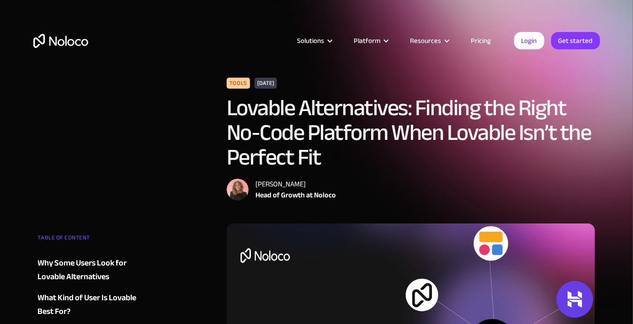
click at [477, 39] on link "Pricing" at bounding box center [481, 41] width 43 height 12
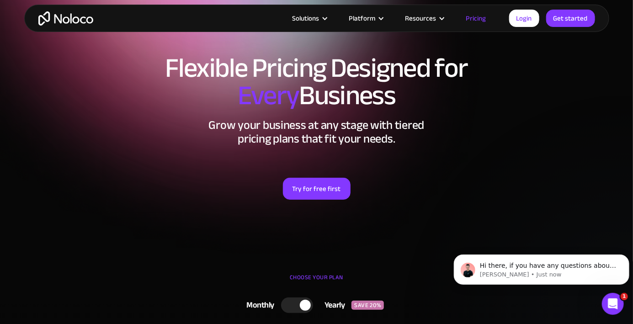
scroll to position [29, 0]
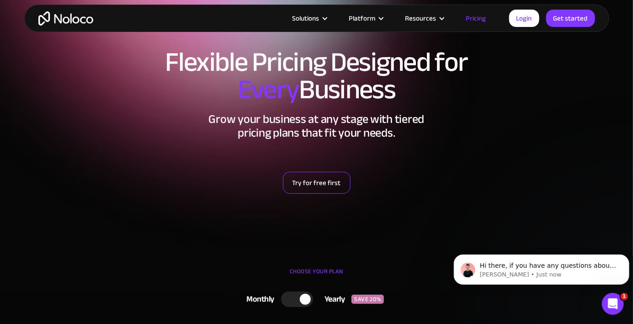
click at [324, 180] on link "Try for free first" at bounding box center [317, 183] width 68 height 22
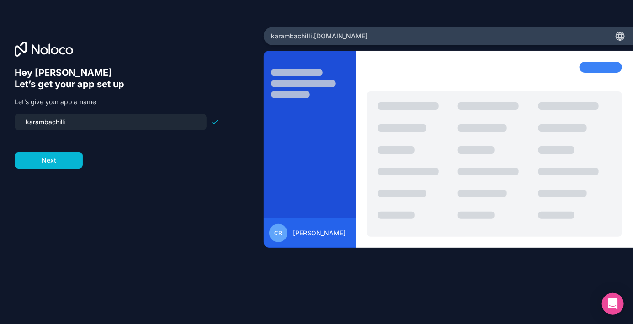
click at [93, 125] on input "karambachilli" at bounding box center [110, 122] width 181 height 13
drag, startPoint x: 116, startPoint y: 124, endPoint x: 11, endPoint y: 123, distance: 105.2
click at [11, 123] on div "Hey Carlos 👋 Let’s get your app set up Let’s give your app a name karambachilli…" at bounding box center [132, 162] width 264 height 270
type input "c"
type input "calculador-de-pintura"
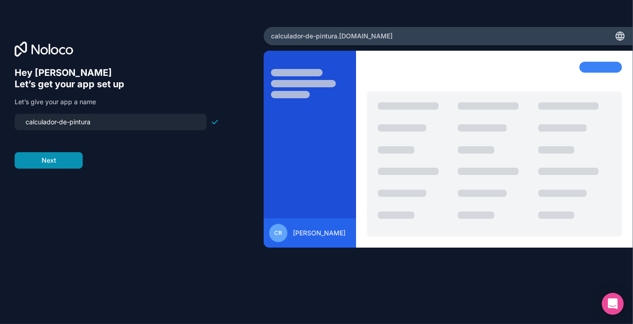
click at [50, 161] on button "Next" at bounding box center [49, 160] width 68 height 16
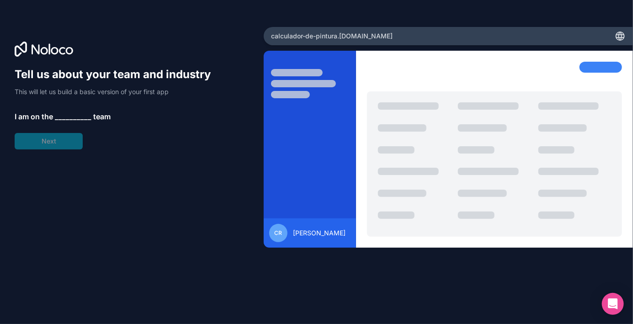
click at [71, 122] on span "__________" at bounding box center [73, 116] width 37 height 11
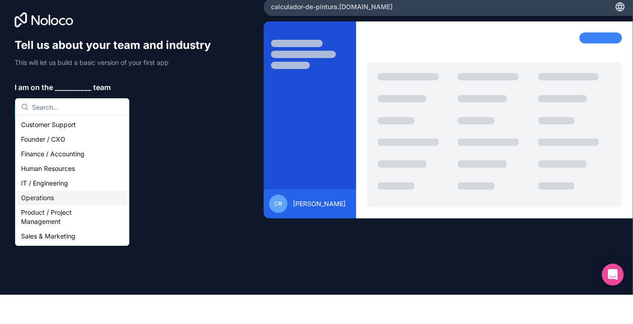
click at [55, 224] on div "Operations" at bounding box center [72, 227] width 110 height 15
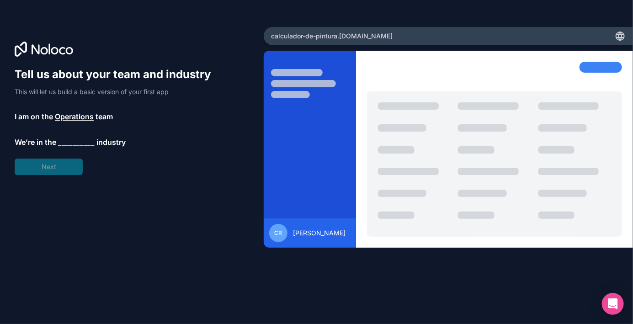
click at [66, 146] on span "__________" at bounding box center [76, 142] width 37 height 11
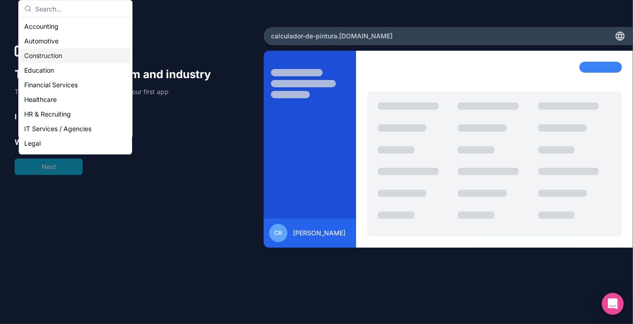
click at [62, 56] on body "Tell us about your team and industry This will let us build a basic version of …" at bounding box center [316, 162] width 633 height 324
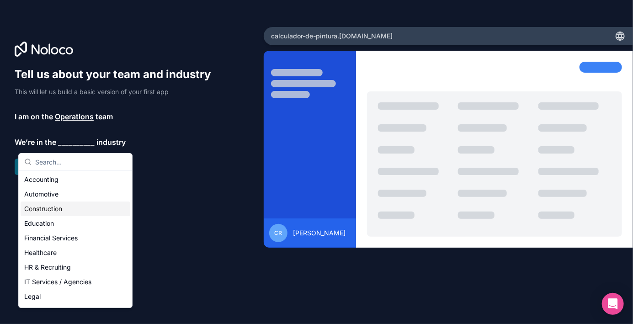
click at [64, 206] on div "Construction" at bounding box center [76, 209] width 110 height 15
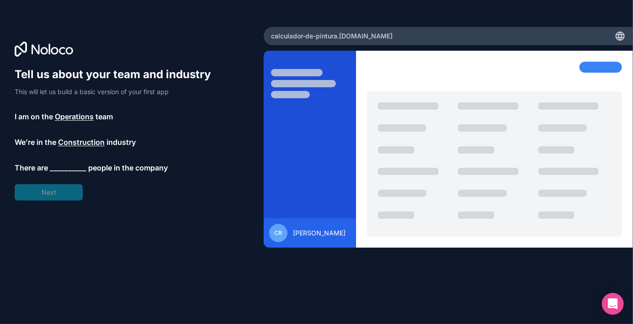
click at [66, 171] on span "__________" at bounding box center [68, 167] width 37 height 11
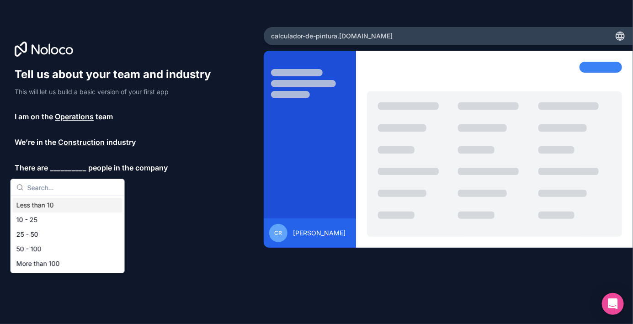
click at [62, 210] on div "Less than 10" at bounding box center [68, 205] width 110 height 15
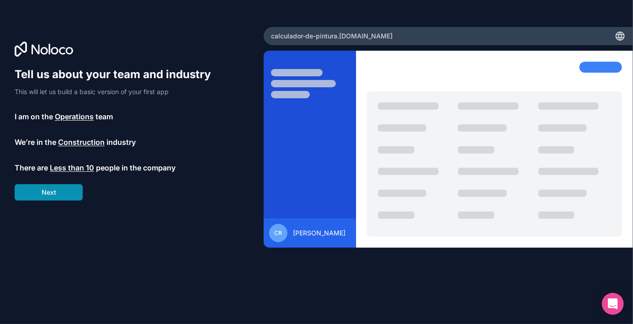
click at [53, 196] on button "Next" at bounding box center [49, 192] width 68 height 16
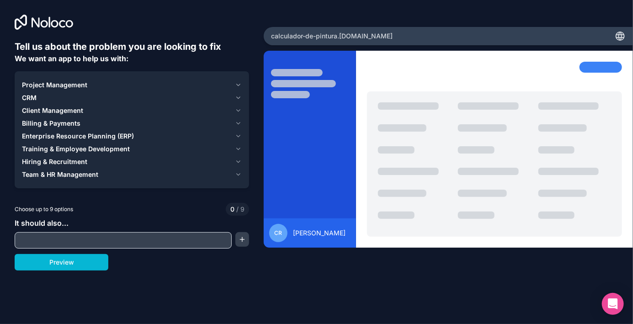
click at [134, 241] on input "text" at bounding box center [123, 240] width 213 height 13
type input "budgeting"
click at [69, 259] on button "Preview" at bounding box center [62, 262] width 94 height 16
click at [238, 83] on icon "button" at bounding box center [238, 84] width 7 height 7
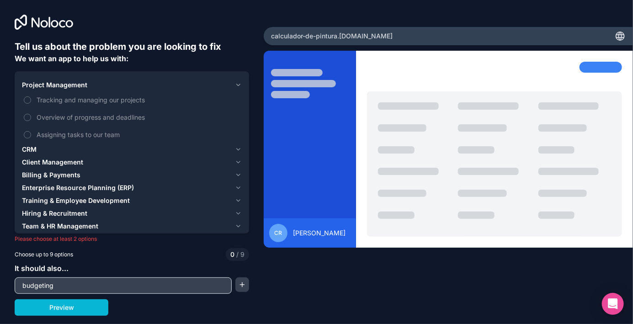
click at [238, 83] on icon "button" at bounding box center [238, 84] width 7 height 7
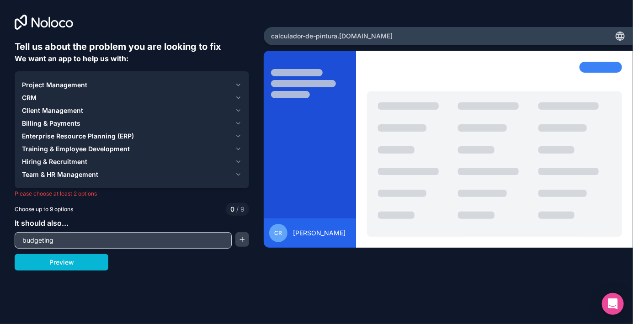
click at [239, 98] on icon "button" at bounding box center [238, 97] width 7 height 7
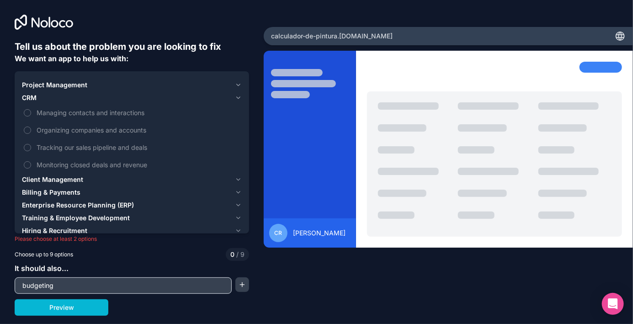
click at [239, 98] on icon "button" at bounding box center [238, 97] width 7 height 7
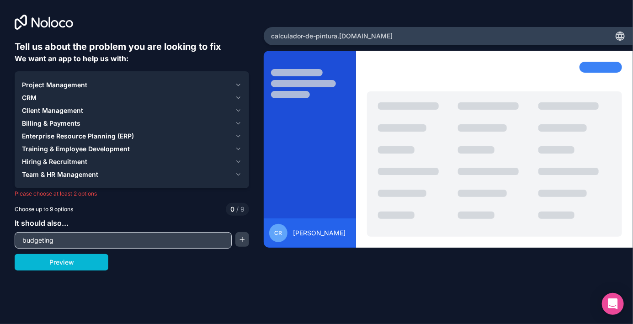
click at [237, 125] on icon "button" at bounding box center [238, 123] width 7 height 7
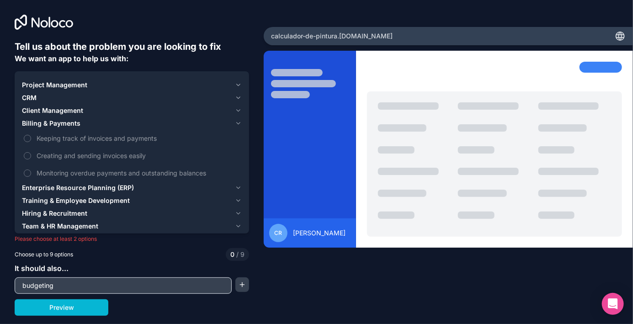
click at [239, 120] on icon "button" at bounding box center [238, 123] width 7 height 7
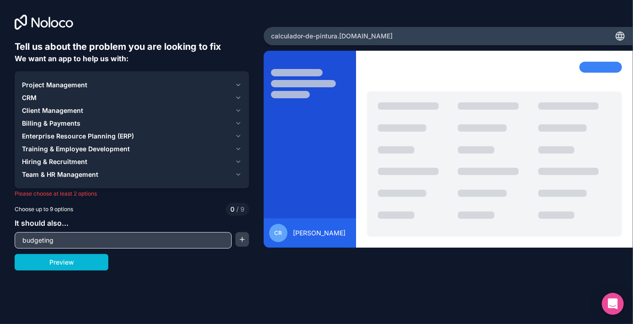
click at [239, 135] on icon "button" at bounding box center [238, 136] width 7 height 7
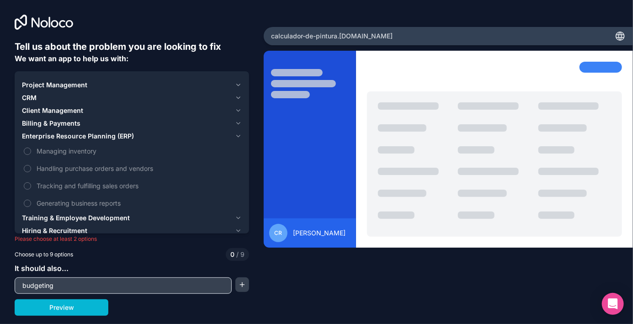
click at [237, 138] on icon "button" at bounding box center [238, 136] width 7 height 7
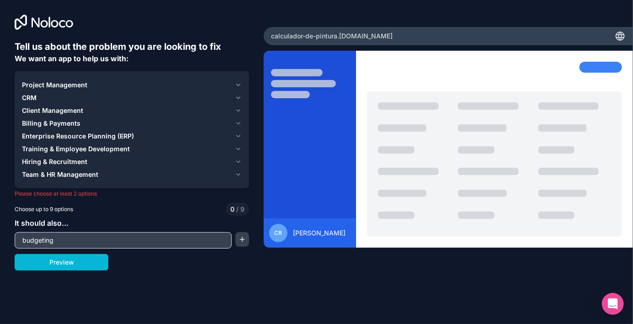
click at [240, 124] on icon "button" at bounding box center [238, 123] width 7 height 7
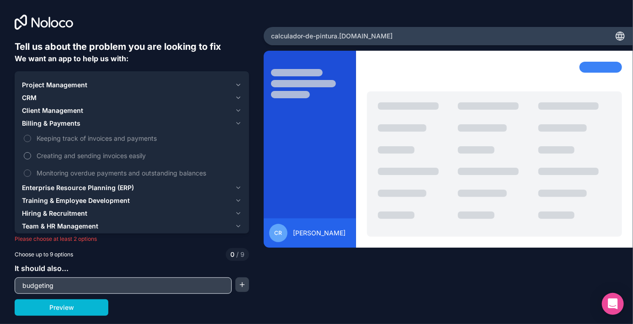
click at [125, 158] on span "Creating and sending invoices easily" at bounding box center [139, 156] width 204 height 10
click at [31, 158] on button "Creating and sending invoices easily" at bounding box center [27, 155] width 7 height 7
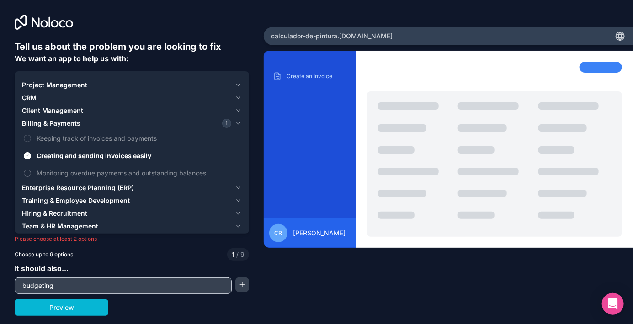
click at [238, 189] on icon "button" at bounding box center [238, 187] width 7 height 7
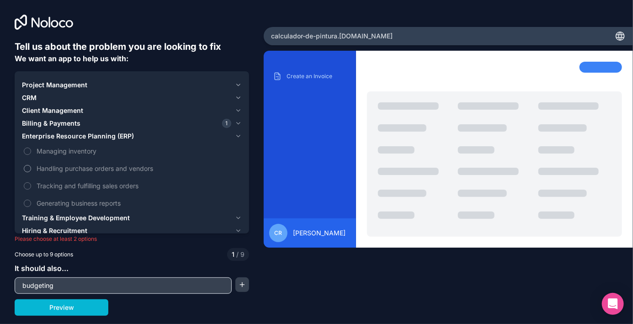
click at [29, 169] on button "Handling purchase orders and vendors" at bounding box center [27, 168] width 7 height 7
click at [27, 153] on button "Managing inventory" at bounding box center [27, 151] width 7 height 7
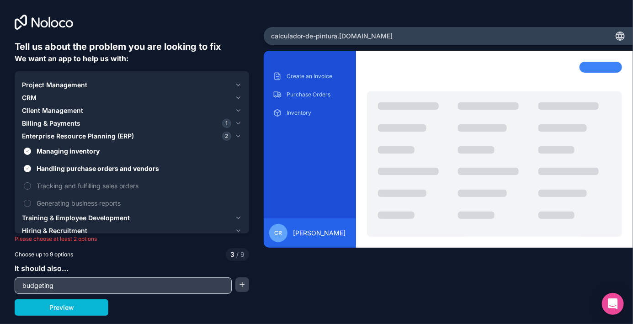
scroll to position [44, 0]
click at [80, 300] on button "Preview" at bounding box center [62, 308] width 94 height 16
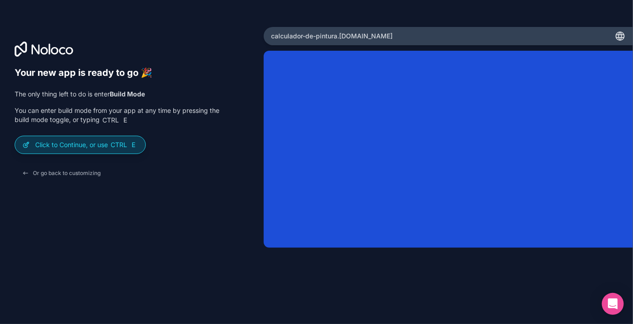
click at [117, 141] on span "Ctrl" at bounding box center [119, 145] width 18 height 8
